Goal: Transaction & Acquisition: Purchase product/service

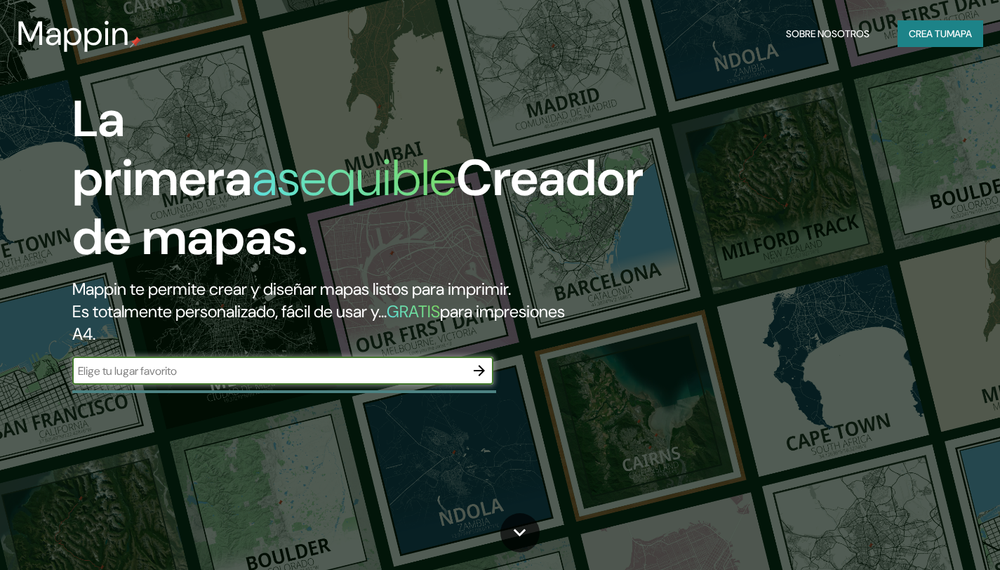
click at [478, 371] on icon "button" at bounding box center [479, 370] width 11 height 11
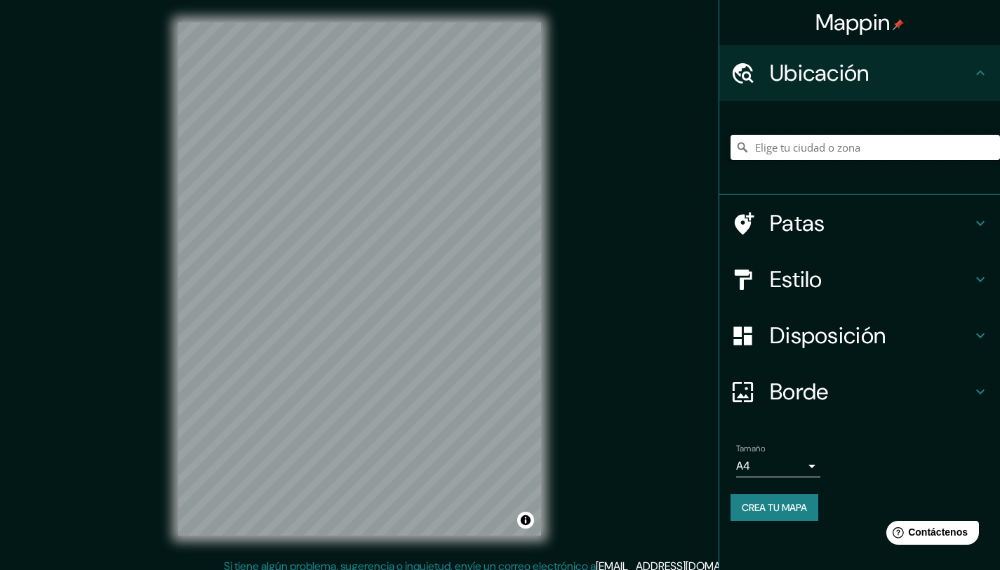
click at [812, 151] on input "Elige tu ciudad o zona" at bounding box center [865, 147] width 269 height 25
paste input "Colo Colo, [GEOGRAPHIC_DATA][PERSON_NAME], [GEOGRAPHIC_DATA]"
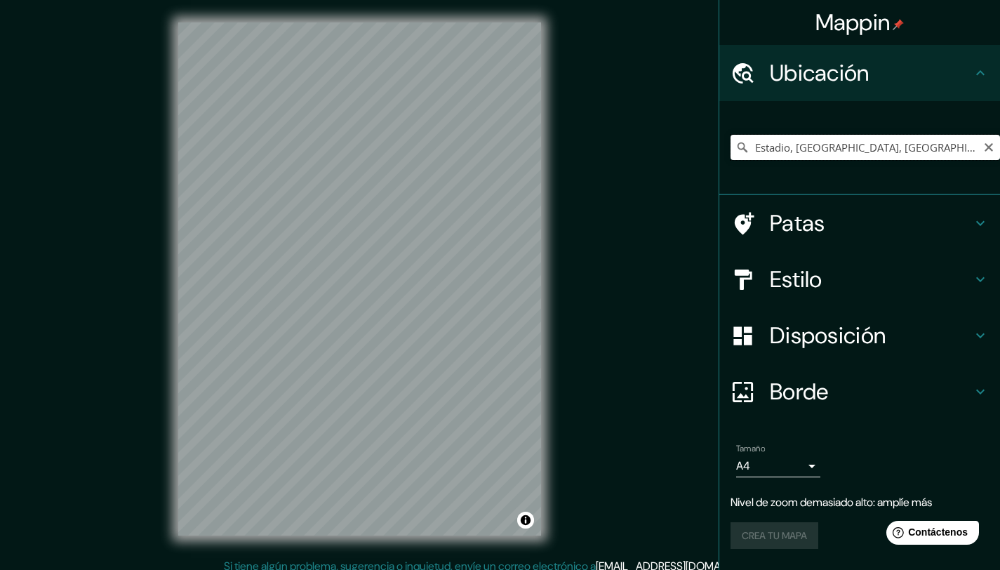
click at [893, 151] on input "Estadio, Rancagua, Región de O'Higgins, Chile" at bounding box center [865, 147] width 269 height 25
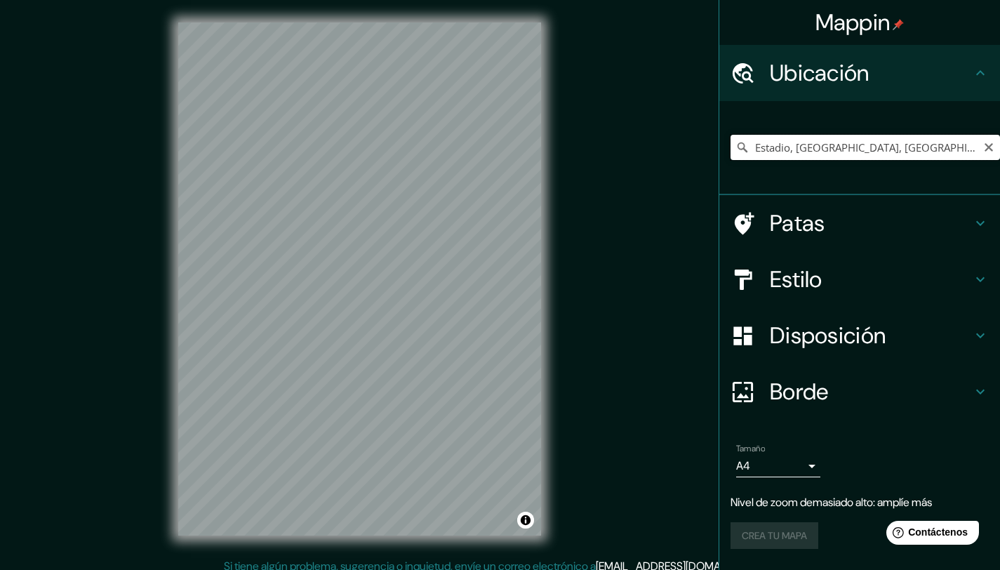
click at [893, 151] on input "Estadio, Rancagua, Región de O'Higgins, Chile" at bounding box center [865, 147] width 269 height 25
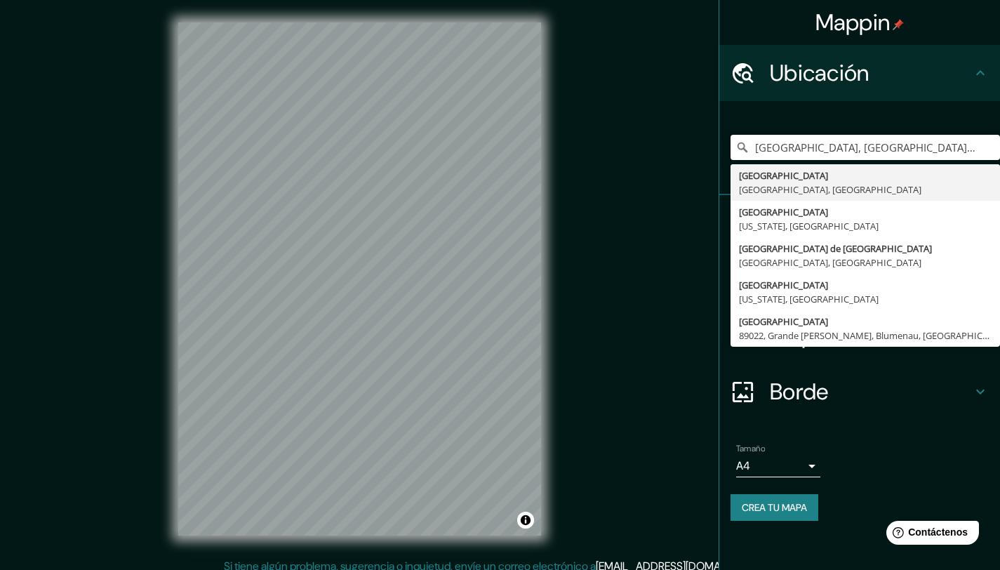
type input "Valparaíso, Región de Valparaíso, Chile"
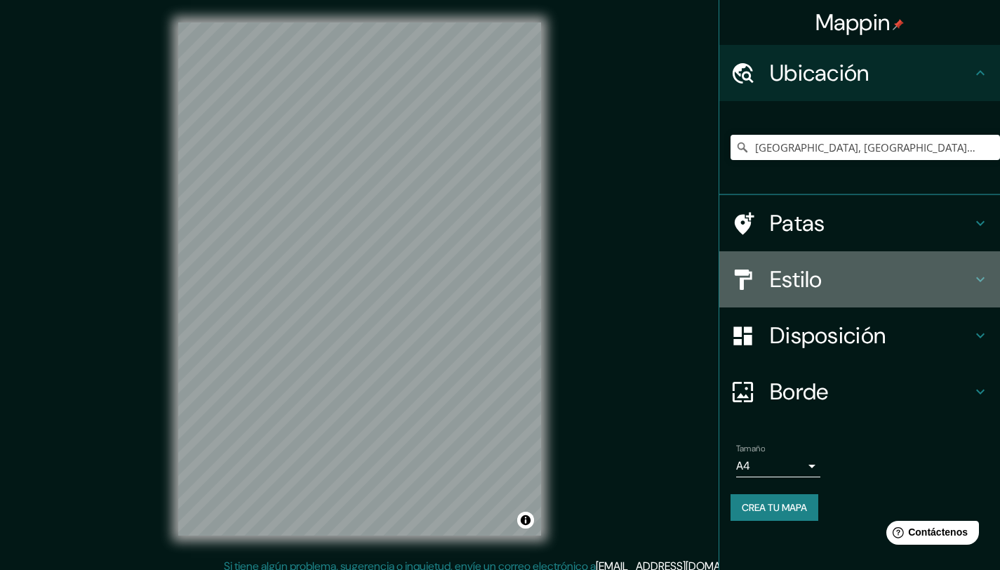
click at [813, 274] on font "Estilo" at bounding box center [796, 279] width 53 height 29
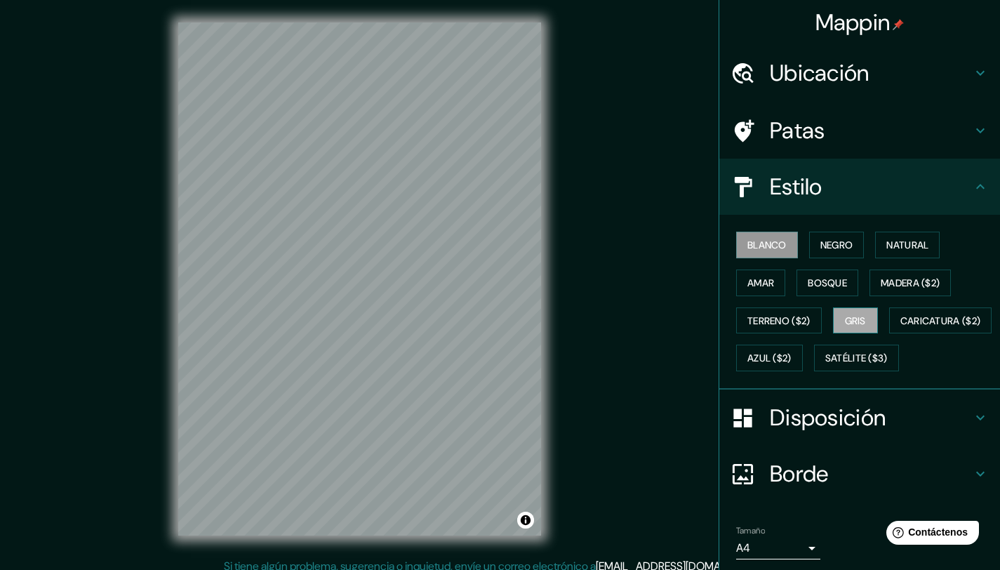
click at [858, 318] on font "Gris" at bounding box center [855, 320] width 21 height 13
click at [822, 432] on font "Disposición" at bounding box center [828, 417] width 116 height 29
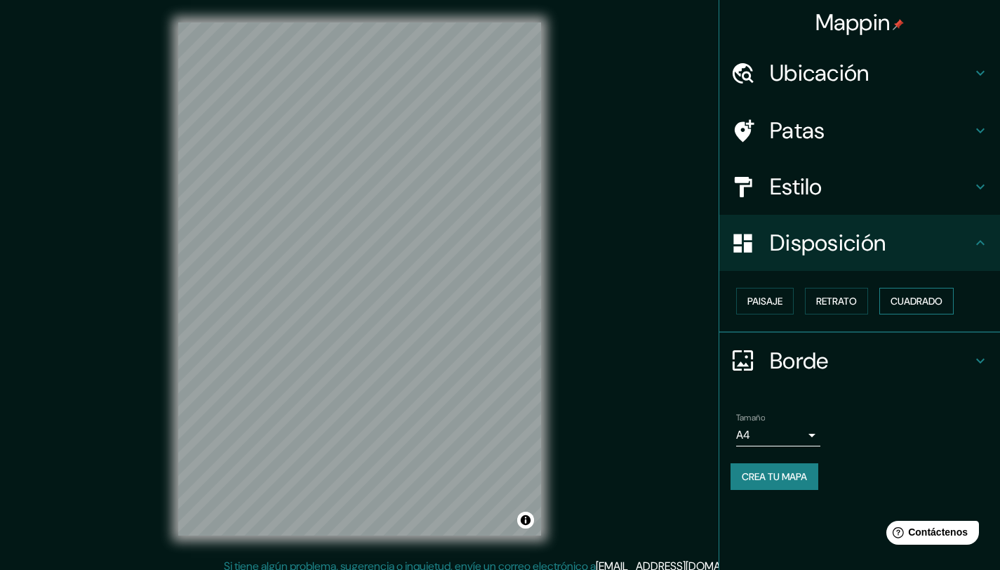
click at [900, 300] on font "Cuadrado" at bounding box center [917, 301] width 52 height 13
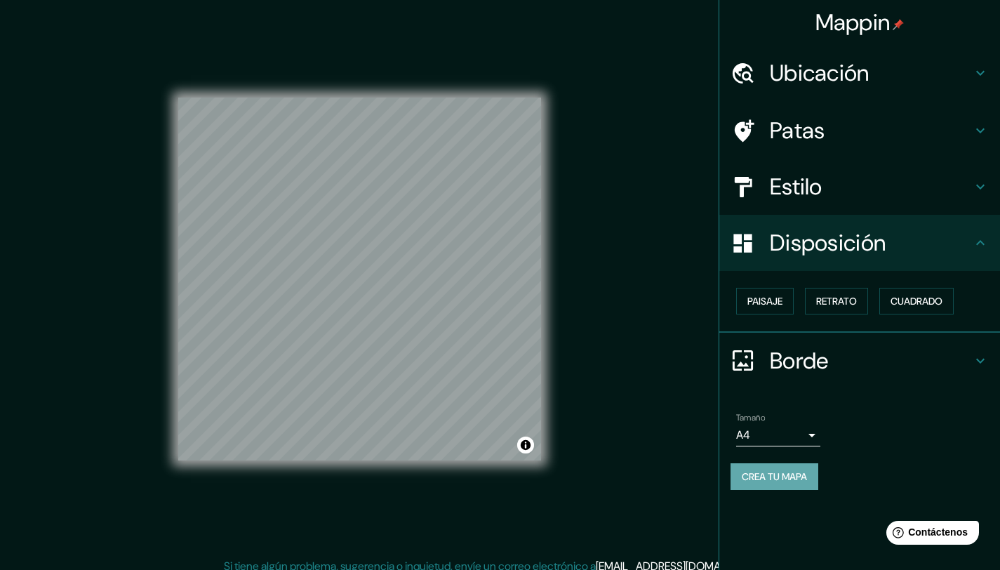
click at [798, 479] on font "Crea tu mapa" at bounding box center [774, 476] width 65 height 13
click at [769, 474] on font "Crea tu mapa" at bounding box center [774, 476] width 65 height 13
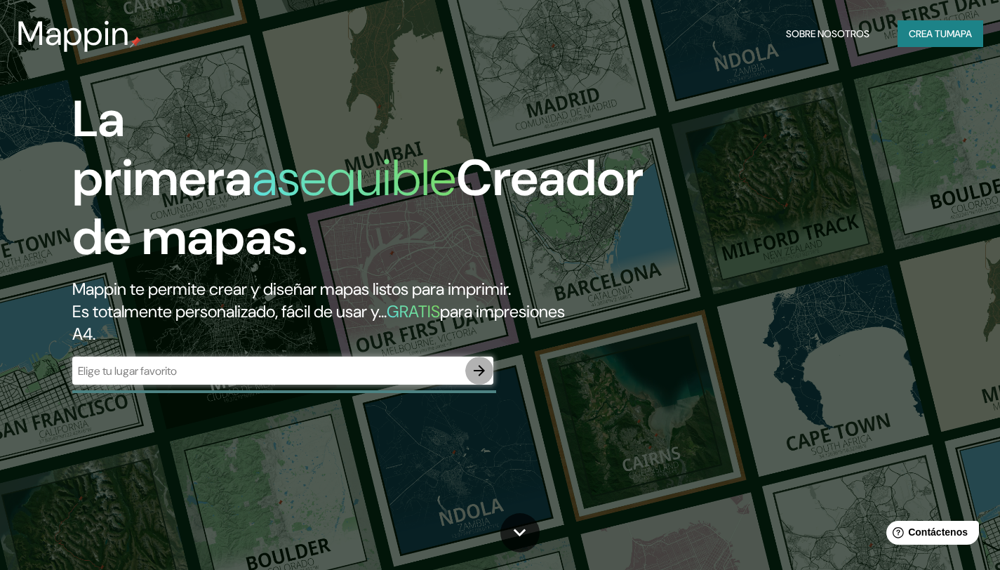
click at [476, 368] on icon "button" at bounding box center [479, 370] width 17 height 17
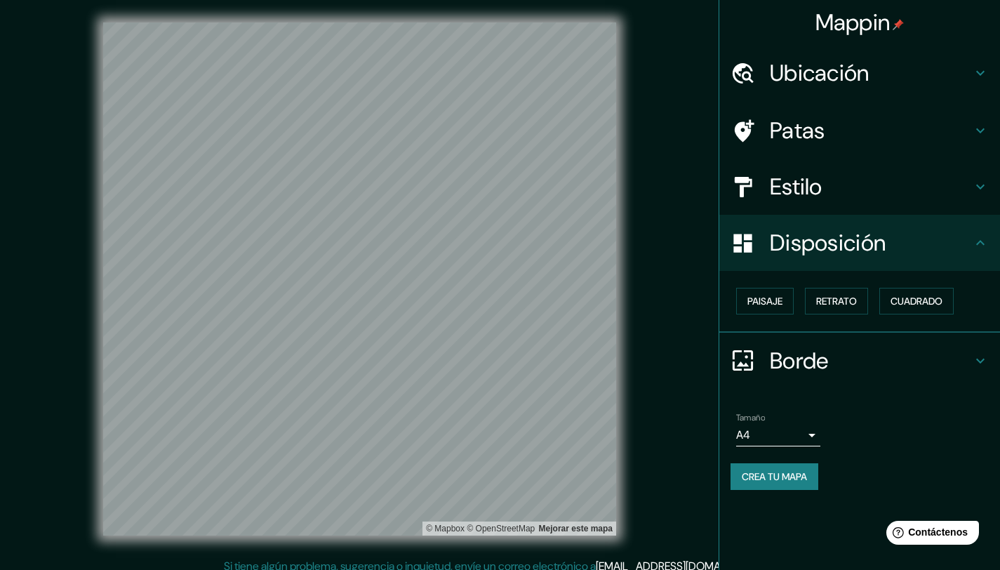
click at [808, 192] on font "Estilo" at bounding box center [796, 186] width 53 height 29
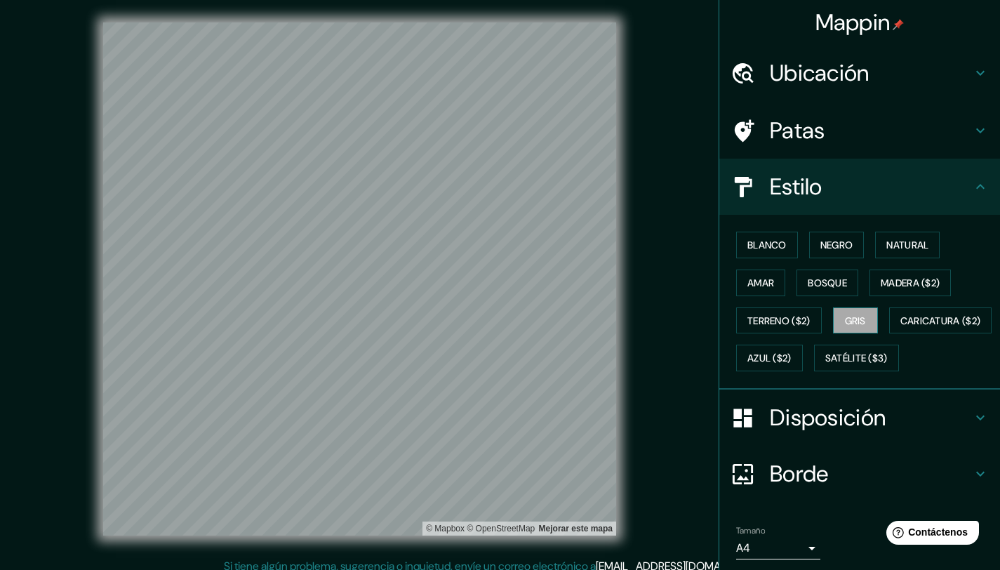
click at [856, 321] on font "Gris" at bounding box center [855, 320] width 21 height 13
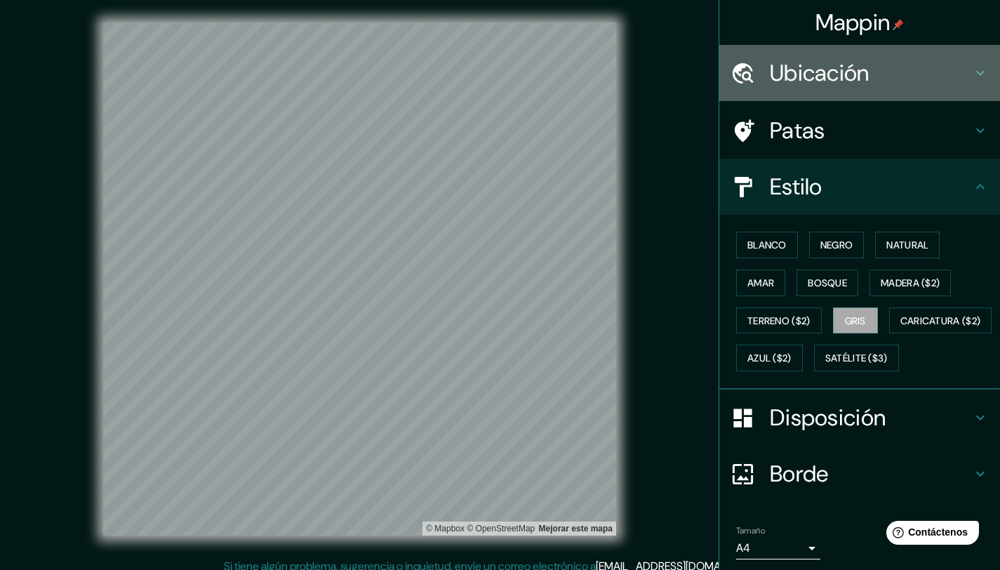
click at [864, 62] on h4 "Ubicación" at bounding box center [871, 73] width 202 height 28
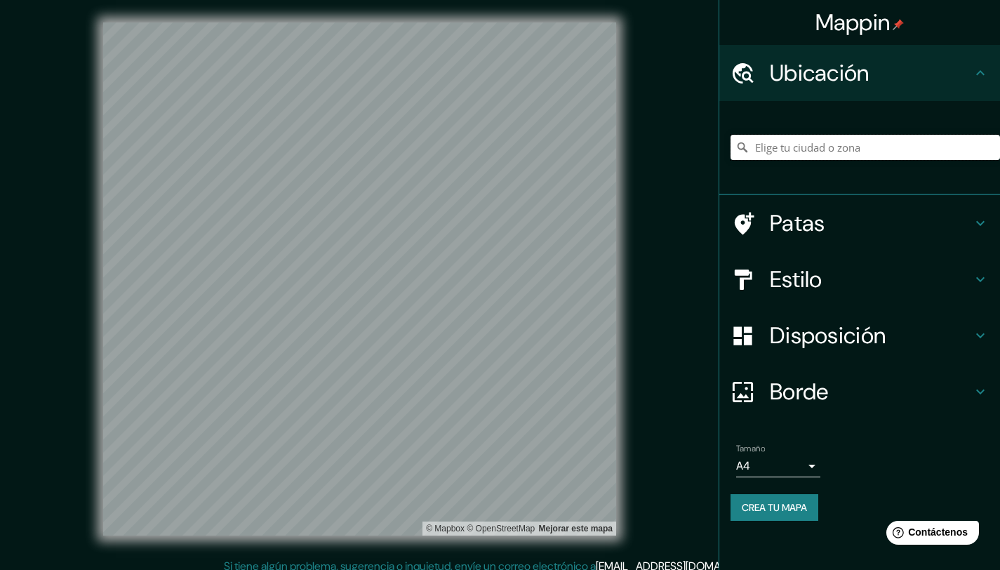
click at [795, 150] on input "Elige tu ciudad o zona" at bounding box center [865, 147] width 269 height 25
type input "Valparaíso, Región de Valparaíso, Chile"
click at [804, 399] on font "Borde" at bounding box center [799, 391] width 59 height 29
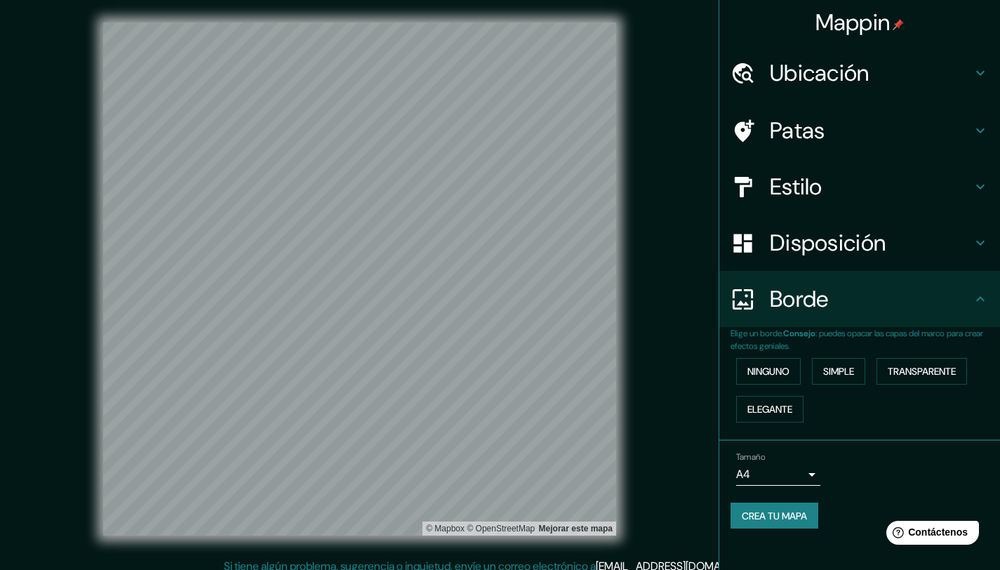
click at [822, 246] on font "Disposición" at bounding box center [828, 242] width 116 height 29
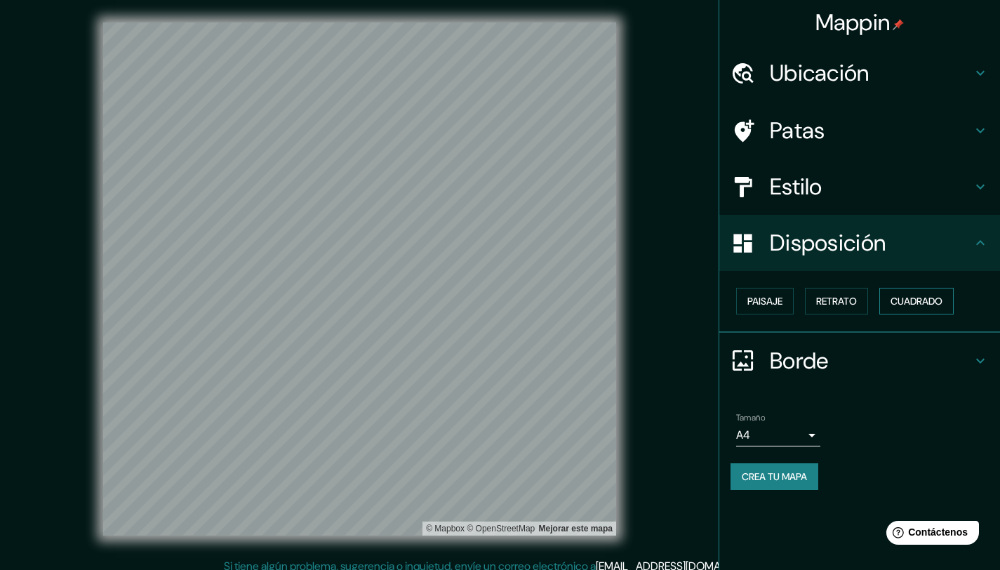
click at [902, 305] on font "Cuadrado" at bounding box center [917, 301] width 52 height 13
click at [909, 305] on font "Cuadrado" at bounding box center [917, 301] width 52 height 13
click at [910, 302] on font "Cuadrado" at bounding box center [917, 301] width 52 height 13
click at [738, 477] on button "Crea tu mapa" at bounding box center [775, 476] width 88 height 27
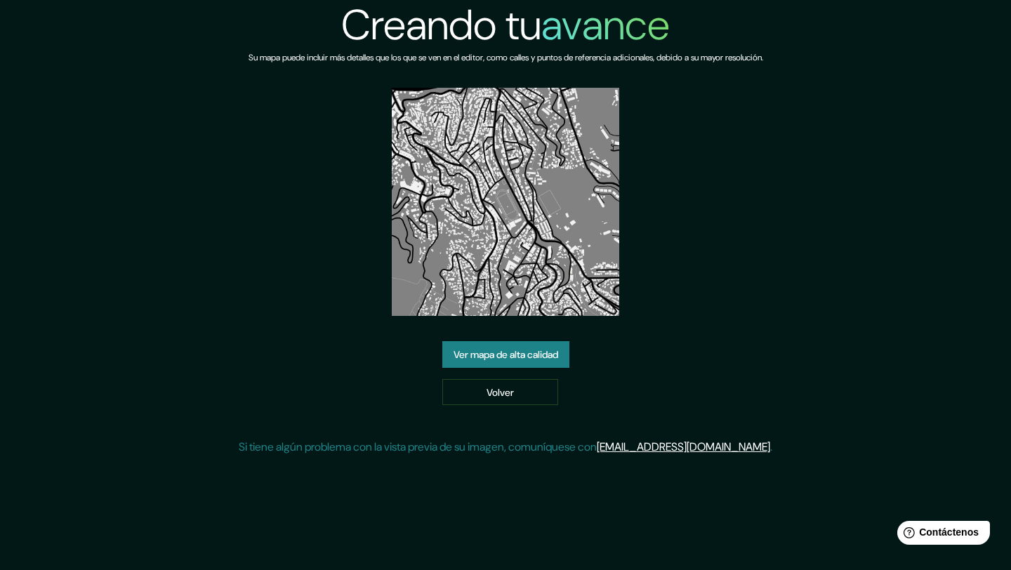
click at [508, 360] on font "Ver mapa de alta calidad" at bounding box center [505, 354] width 105 height 13
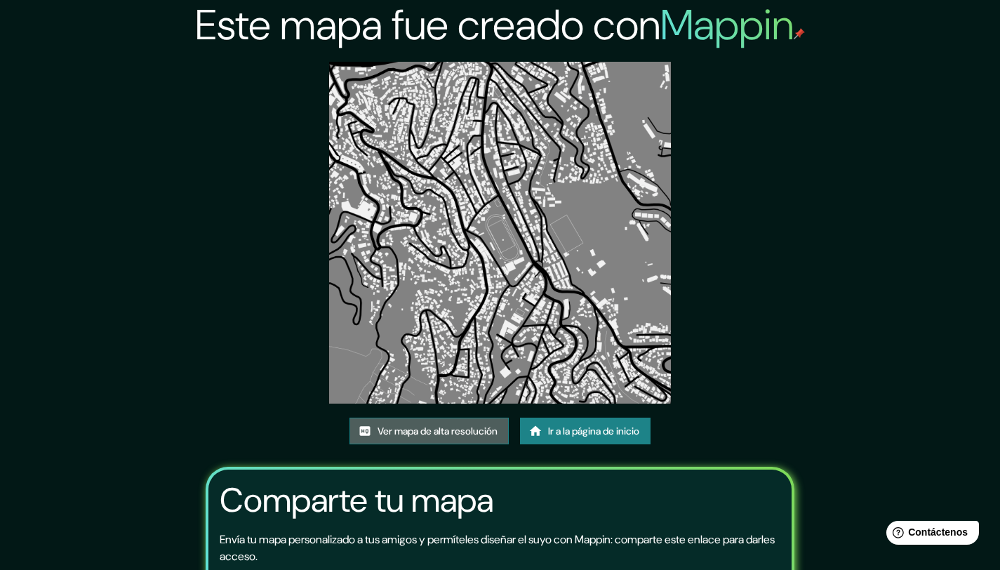
click at [419, 425] on font "Ver mapa de alta resolución" at bounding box center [438, 431] width 120 height 13
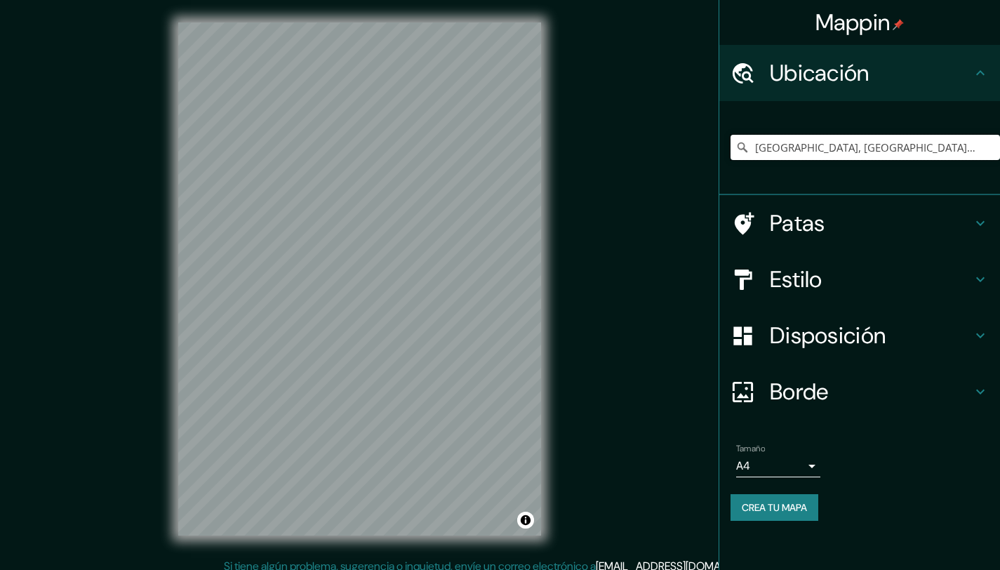
click at [885, 149] on input "[GEOGRAPHIC_DATA], [GEOGRAPHIC_DATA], [GEOGRAPHIC_DATA]" at bounding box center [865, 147] width 269 height 25
type input "San Felipe, Región de Valparaíso, Chile"
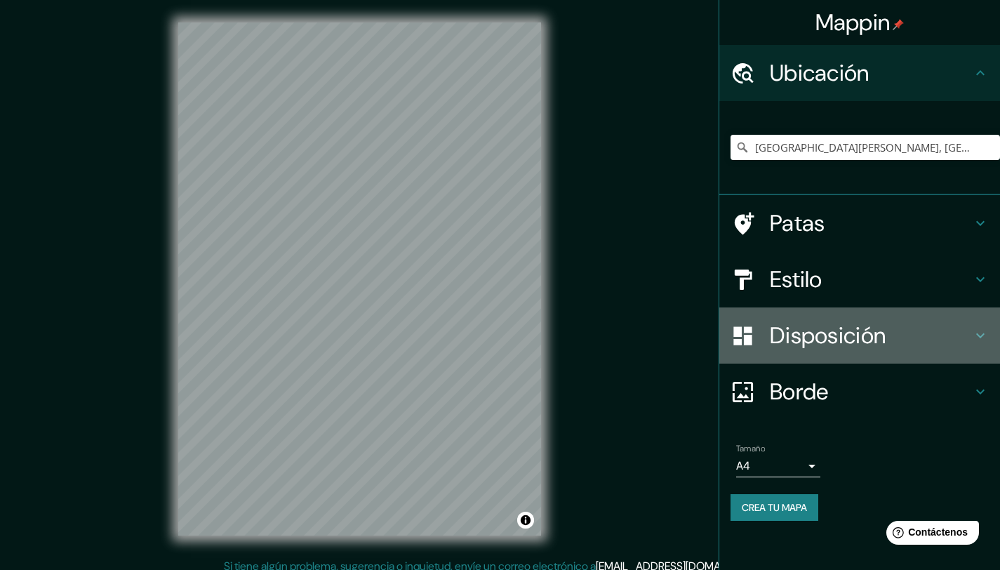
click at [853, 347] on font "Disposición" at bounding box center [828, 335] width 116 height 29
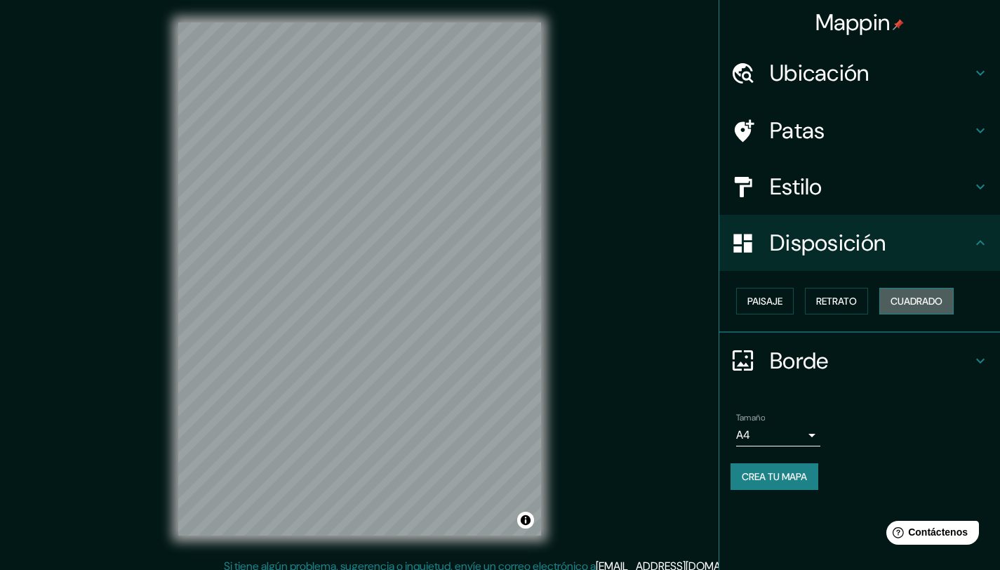
click at [942, 306] on font "Cuadrado" at bounding box center [917, 301] width 52 height 13
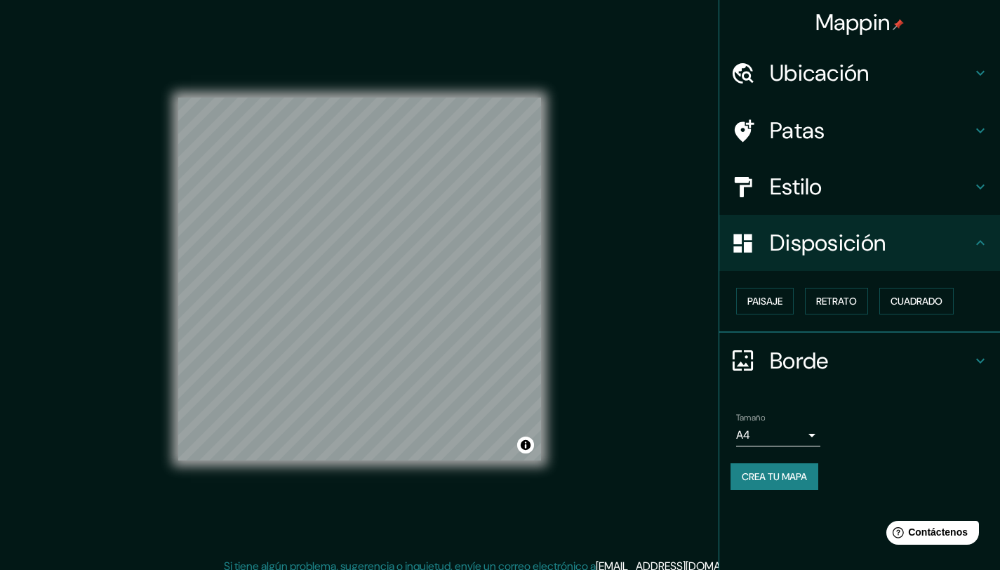
click at [824, 192] on h4 "Estilo" at bounding box center [871, 187] width 202 height 28
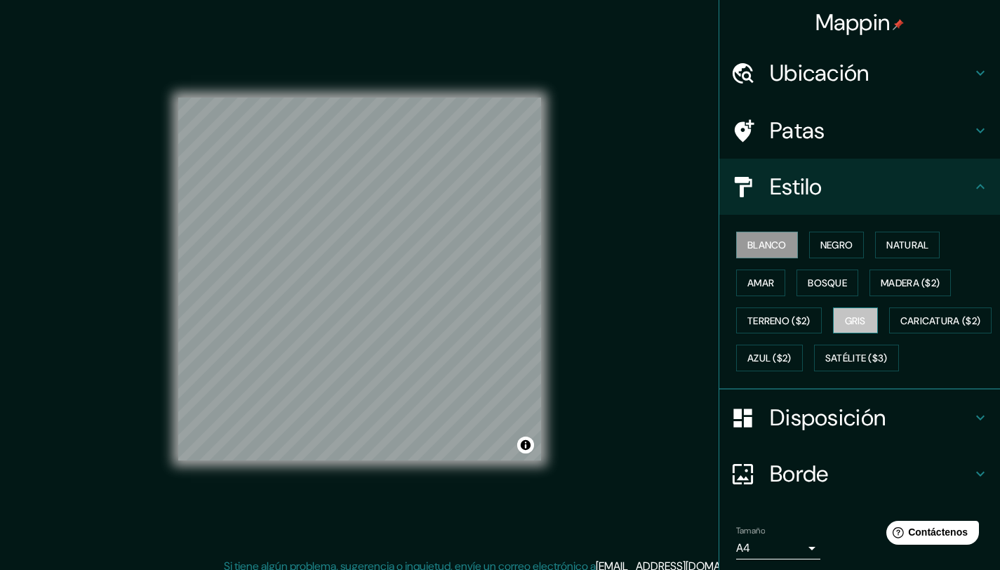
click at [845, 318] on font "Gris" at bounding box center [855, 320] width 21 height 13
click at [549, 414] on div "© Mapbox © OpenStreetMap Improve this map" at bounding box center [360, 279] width 408 height 558
click at [552, 317] on div "© Mapbox © OpenStreetMap Improve this map" at bounding box center [360, 279] width 408 height 558
click at [577, 445] on div "Mappin Ubicación San Felipe, Región de Valparaíso, Chile San Felipe Región de V…" at bounding box center [500, 290] width 1000 height 580
click at [164, 248] on div "© Mapbox © OpenStreetMap Improve this map" at bounding box center [360, 279] width 408 height 558
